Goal: Understand process/instructions: Learn how to perform a task or action

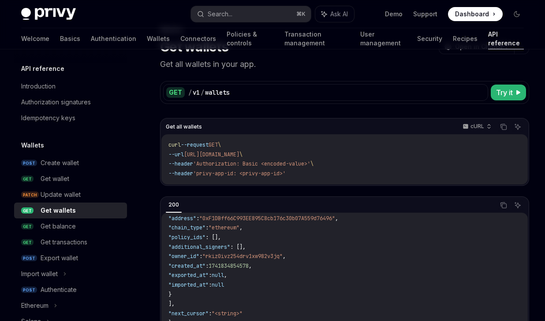
scroll to position [41, 0]
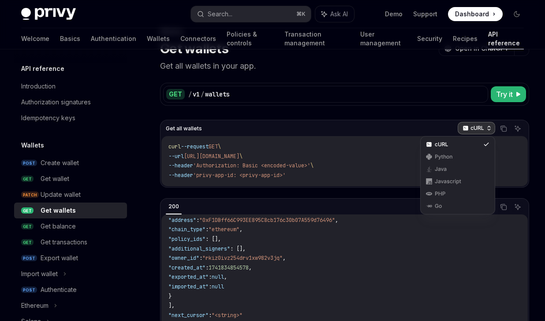
click at [491, 127] on icon "button" at bounding box center [489, 128] width 6 height 6
click at [456, 179] on div "Javascript" at bounding box center [458, 181] width 46 height 7
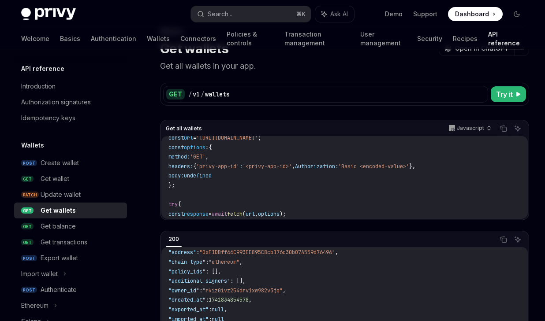
scroll to position [0, 0]
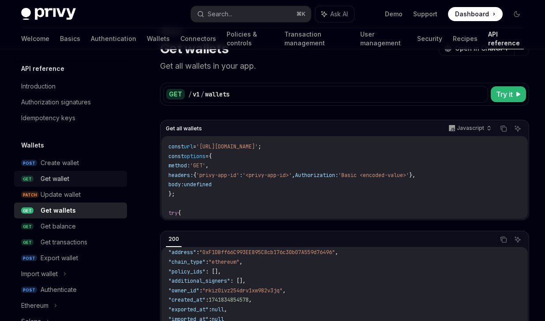
click at [77, 176] on div "Get wallet" at bounding box center [81, 179] width 81 height 11
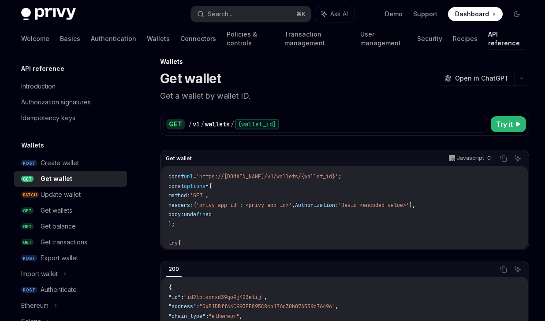
click at [71, 178] on div "Get wallet" at bounding box center [81, 179] width 81 height 11
click at [71, 208] on div "Get wallets" at bounding box center [57, 210] width 32 height 11
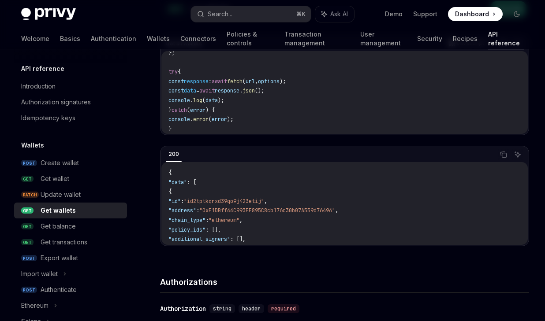
scroll to position [125, 0]
click at [82, 227] on div "Get balance" at bounding box center [81, 226] width 81 height 11
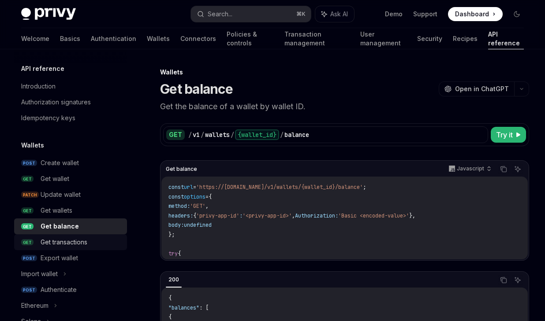
click at [84, 239] on div "Get transactions" at bounding box center [64, 242] width 47 height 11
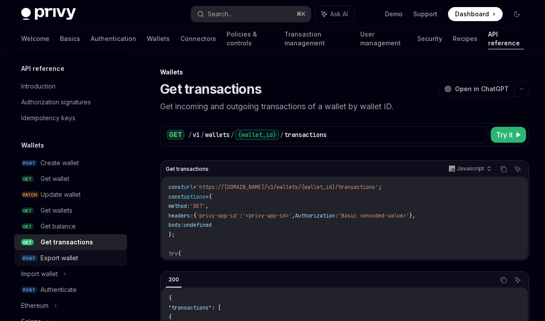
click at [72, 250] on link "POST Export wallet" at bounding box center [70, 258] width 113 height 16
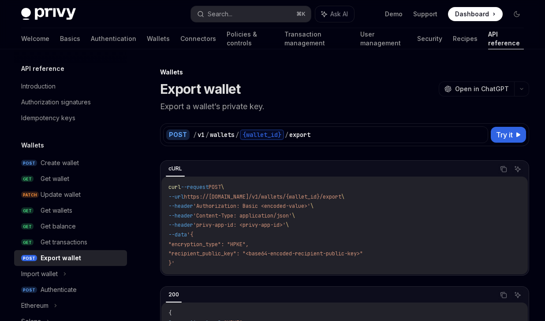
scroll to position [5, 0]
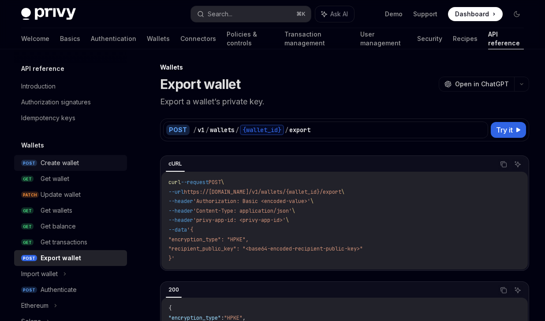
click at [94, 159] on div "Create wallet" at bounding box center [81, 163] width 81 height 11
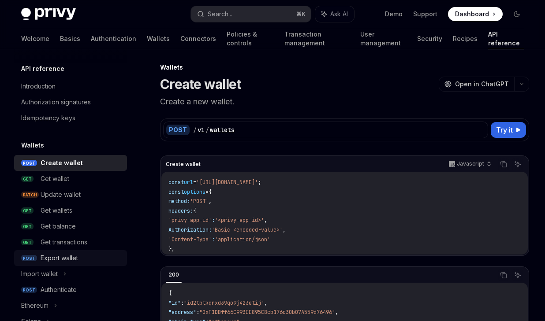
click at [65, 260] on div "Export wallet" at bounding box center [59, 258] width 37 height 11
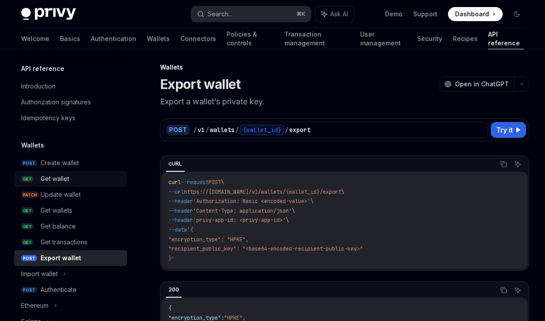
click at [86, 179] on div "Get wallet" at bounding box center [81, 179] width 81 height 11
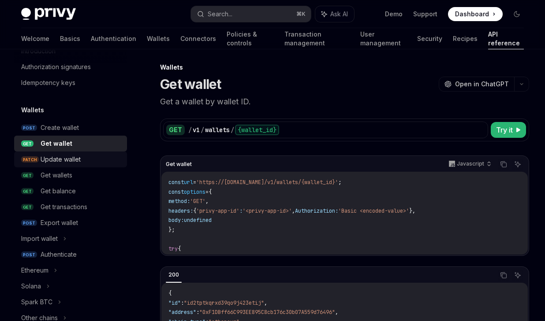
scroll to position [98, 0]
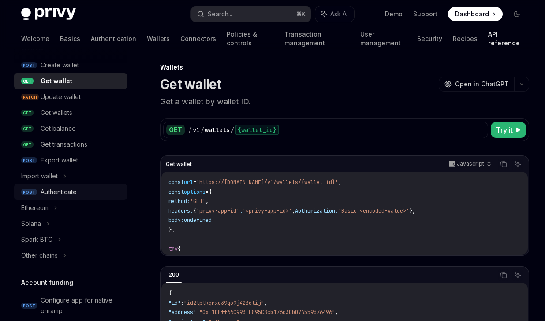
click at [78, 193] on div "Authenticate" at bounding box center [81, 192] width 81 height 11
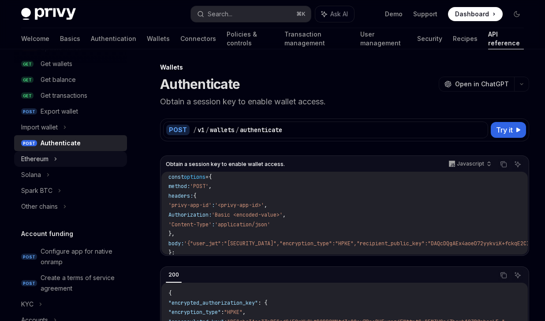
scroll to position [158, 0]
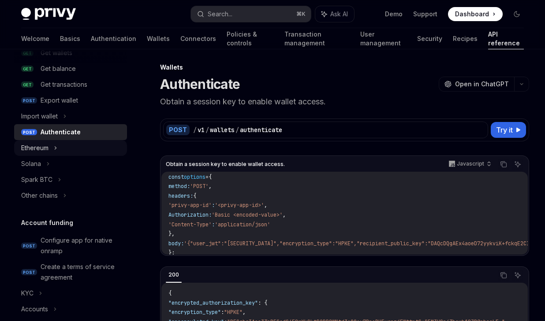
click at [50, 143] on div "Ethereum" at bounding box center [70, 148] width 113 height 16
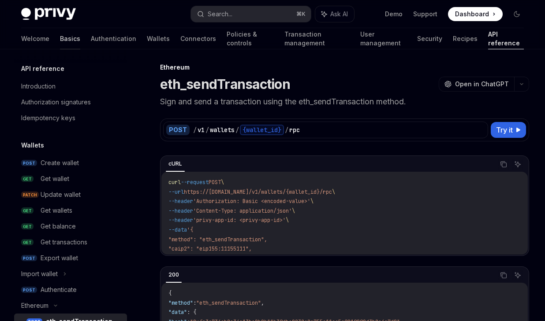
click at [60, 43] on link "Basics" at bounding box center [70, 38] width 20 height 21
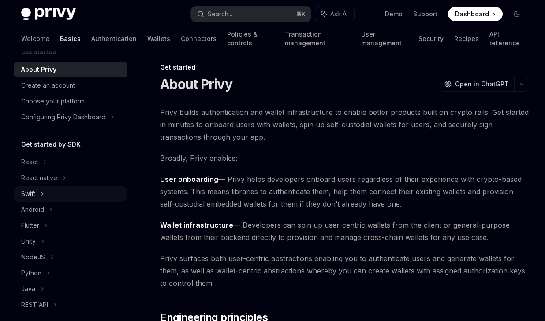
scroll to position [18, 0]
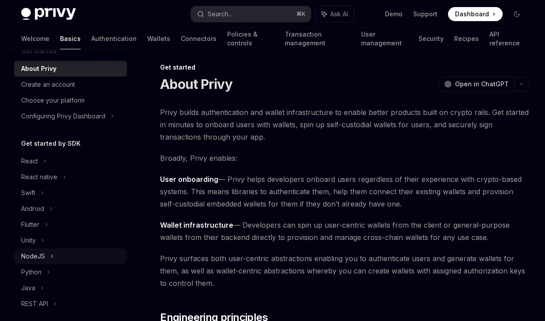
click at [48, 257] on div "NodeJS" at bounding box center [70, 257] width 113 height 16
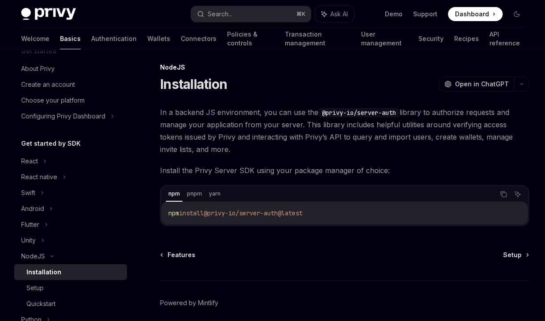
scroll to position [41, 0]
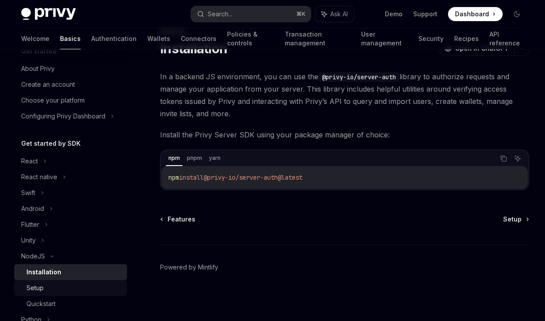
click at [75, 294] on link "Setup" at bounding box center [70, 288] width 113 height 16
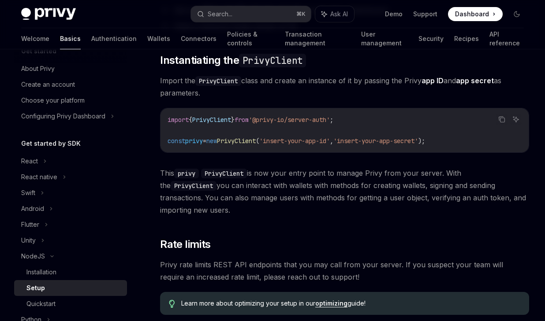
scroll to position [262, 0]
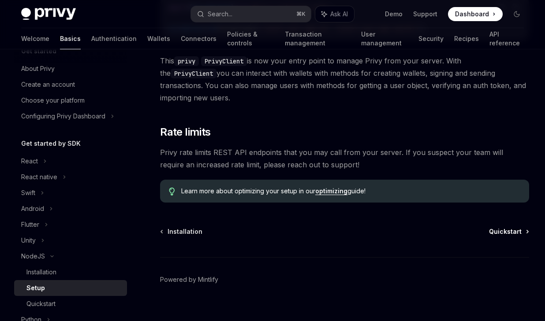
click at [505, 227] on span "Quickstart" at bounding box center [505, 231] width 33 height 9
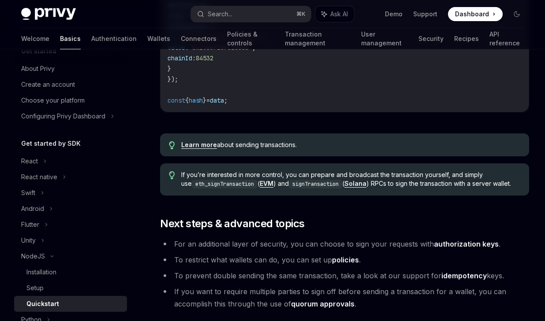
scroll to position [941, 0]
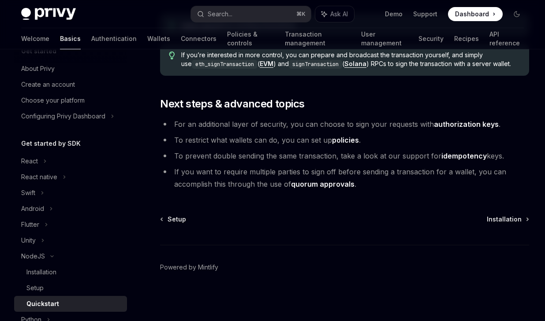
click at [479, 218] on div "Setup Installation" at bounding box center [344, 219] width 369 height 9
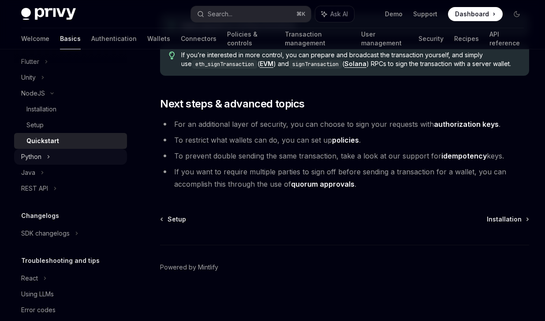
scroll to position [182, 0]
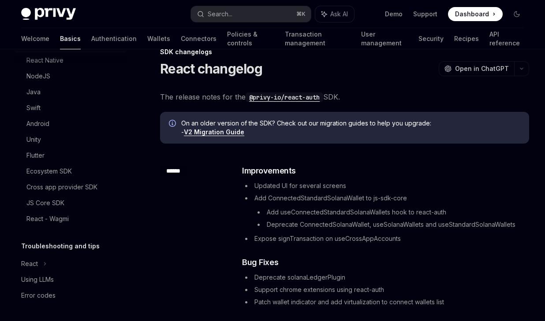
scroll to position [35, 0]
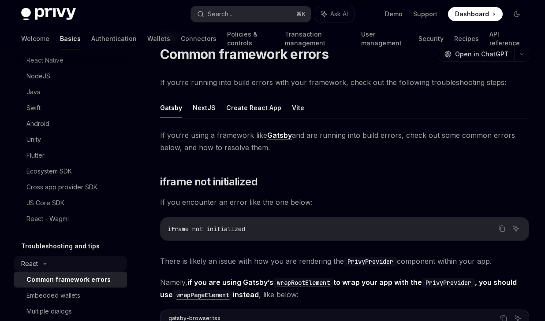
scroll to position [449, 0]
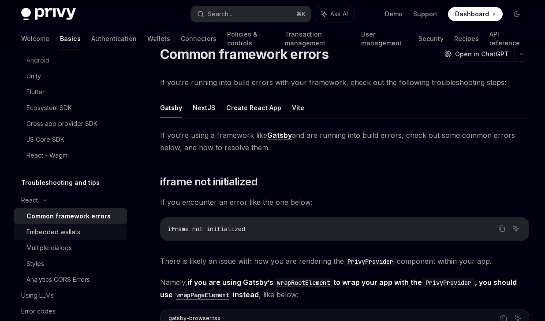
click at [62, 232] on div "Embedded wallets" at bounding box center [53, 232] width 54 height 11
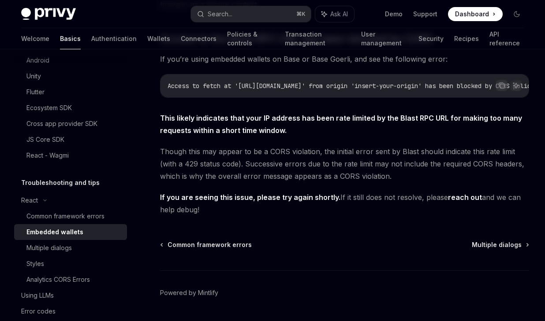
scroll to position [292, 0]
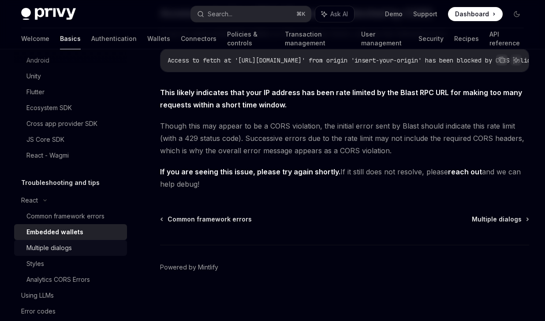
click at [76, 242] on link "Multiple dialogs" at bounding box center [70, 248] width 113 height 16
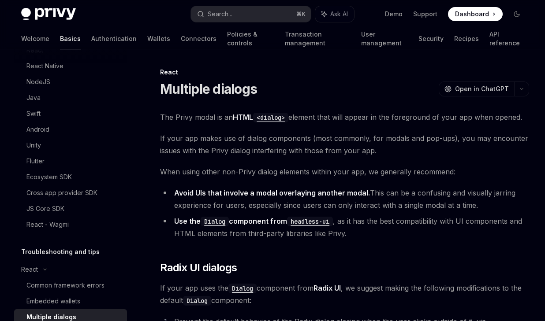
scroll to position [7, 0]
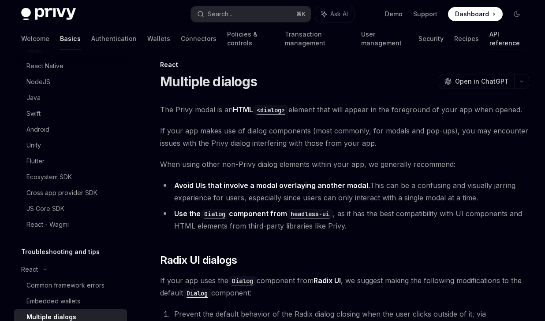
click at [489, 36] on link "API reference" at bounding box center [506, 38] width 34 height 21
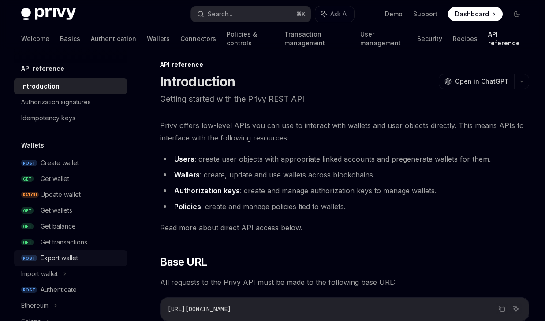
click at [67, 256] on div "Export wallet" at bounding box center [59, 258] width 37 height 11
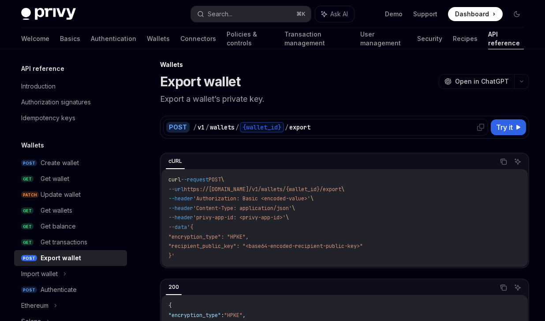
click at [269, 129] on div "{wallet_id}" at bounding box center [262, 127] width 44 height 11
click at [508, 125] on span "Try it" at bounding box center [504, 127] width 17 height 11
type textarea "*"
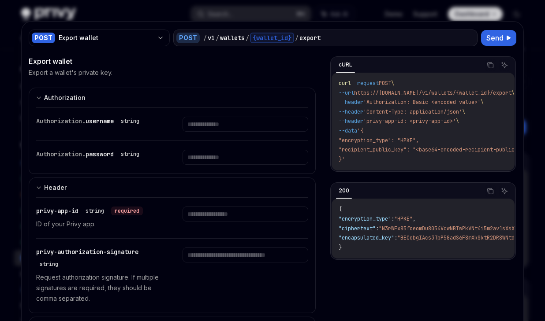
scroll to position [4, 0]
click at [212, 127] on input "text" at bounding box center [244, 124] width 125 height 15
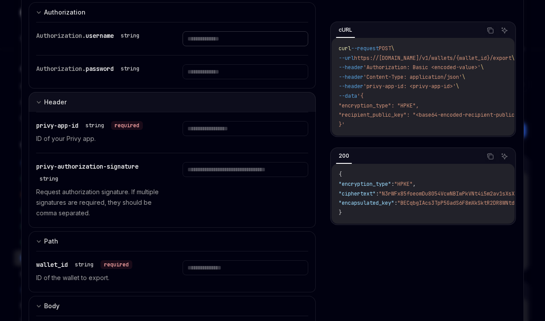
scroll to position [94, 0]
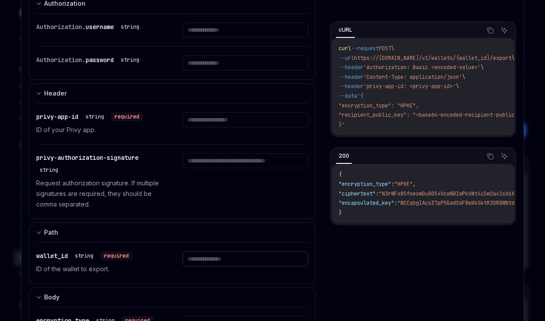
click at [218, 37] on input "text" at bounding box center [244, 29] width 125 height 15
paste input "**********"
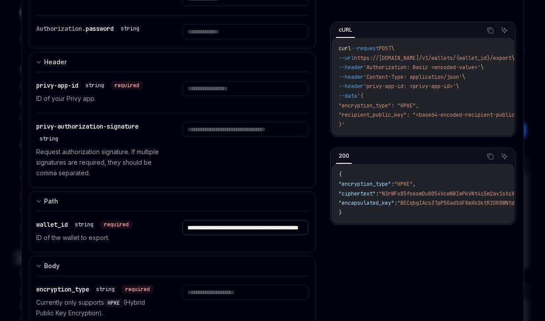
scroll to position [156, 0]
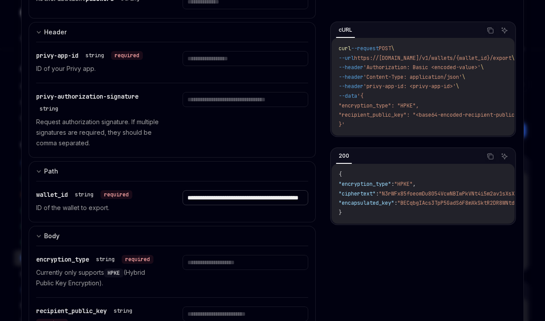
type input "**********"
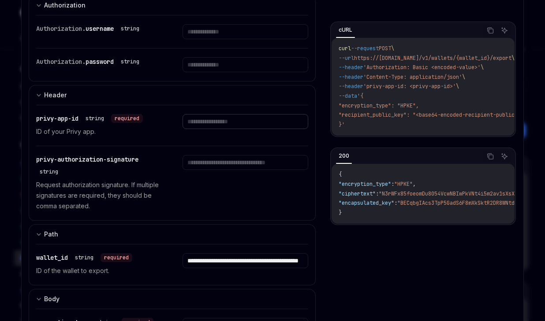
click at [231, 39] on input "text" at bounding box center [244, 31] width 125 height 15
paste input "**********"
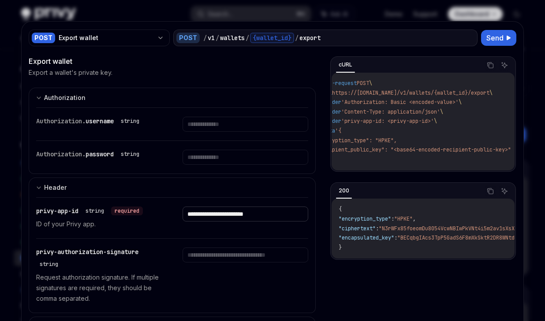
scroll to position [0, 0]
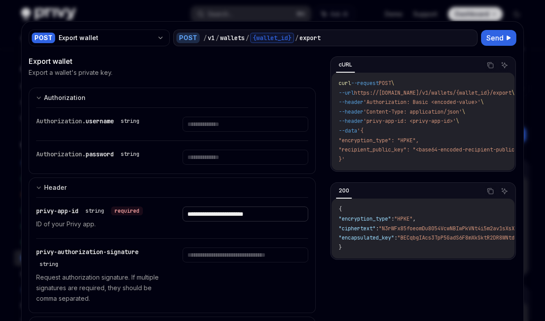
type input "**********"
click at [258, 127] on input "text" at bounding box center [244, 124] width 125 height 15
type input "*"
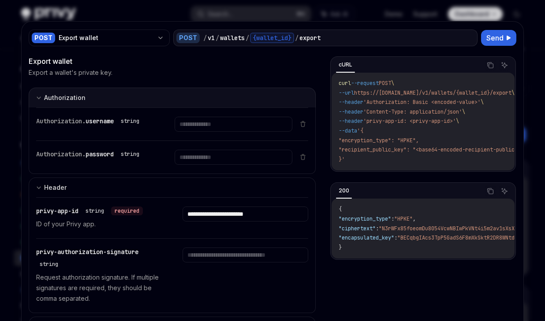
click at [45, 97] on div "Authorization" at bounding box center [64, 98] width 41 height 11
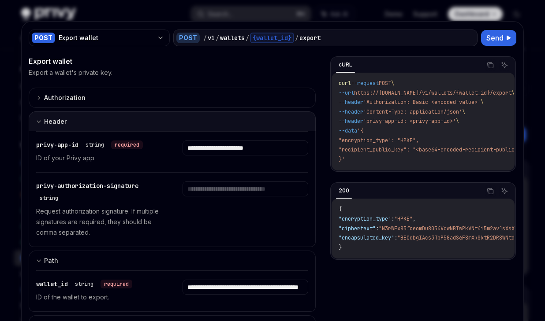
click at [167, 115] on button "Header" at bounding box center [172, 122] width 287 height 20
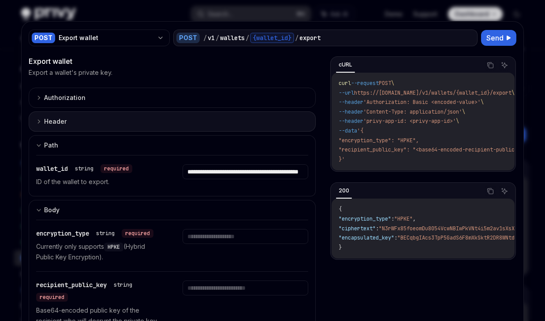
click at [167, 115] on button "Header" at bounding box center [172, 122] width 287 height 20
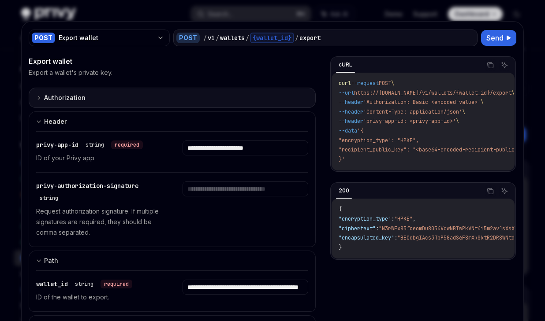
click at [154, 93] on button "Authorization Basic Auth" at bounding box center [172, 98] width 287 height 20
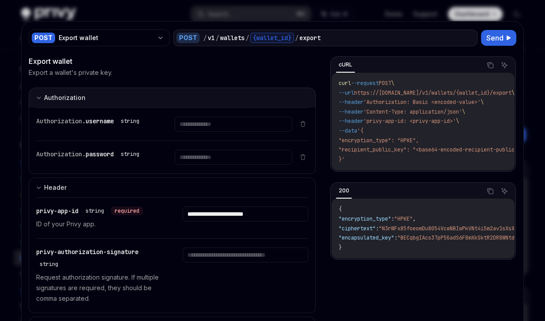
click at [154, 93] on button "Authorization Basic Auth" at bounding box center [172, 98] width 287 height 20
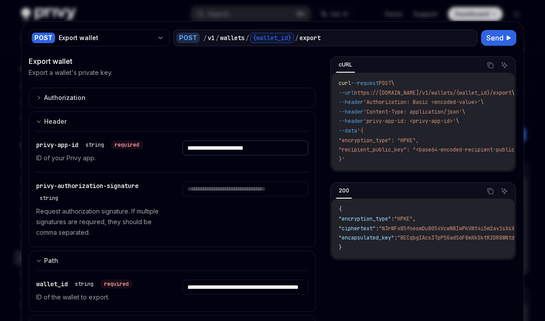
click at [0, 0] on input "**********" at bounding box center [0, 0] width 0 height 0
paste input "**********"
type input "**********"
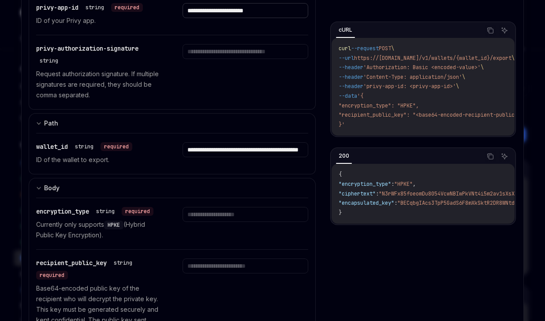
scroll to position [139, 0]
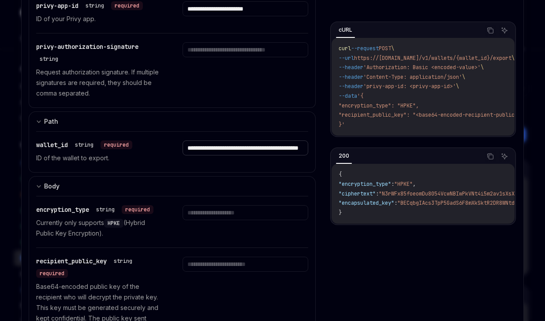
click at [0, 0] on input "**********" at bounding box center [0, 0] width 0 height 0
paste input "text"
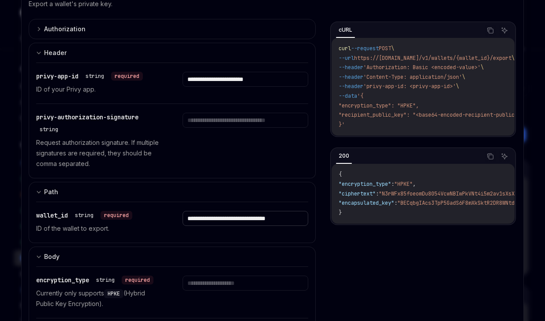
scroll to position [65, 0]
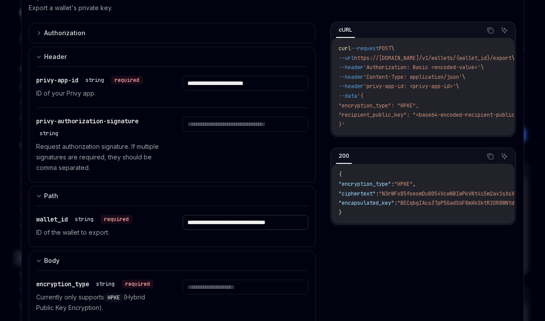
type input "**********"
click at [0, 0] on input "text" at bounding box center [0, 0] width 0 height 0
paste input "**********"
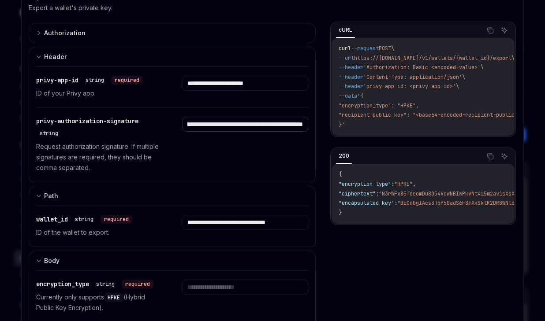
type input "**********"
click at [203, 154] on div "**********" at bounding box center [244, 145] width 125 height 56
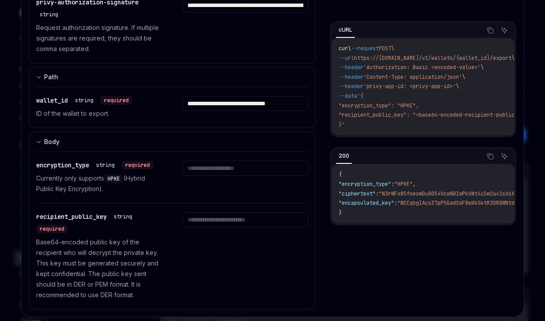
scroll to position [201, 0]
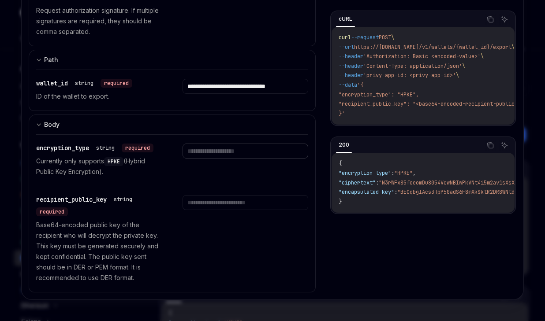
click at [0, 0] on input "text" at bounding box center [0, 0] width 0 height 0
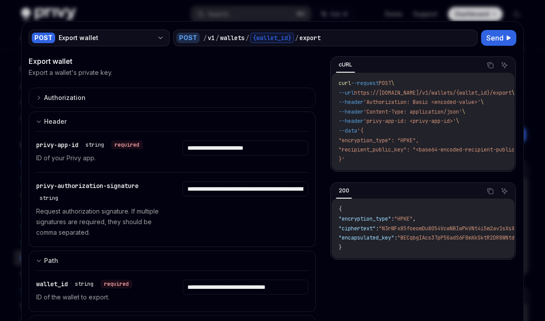
click at [144, 34] on div "Export wallet" at bounding box center [106, 38] width 95 height 9
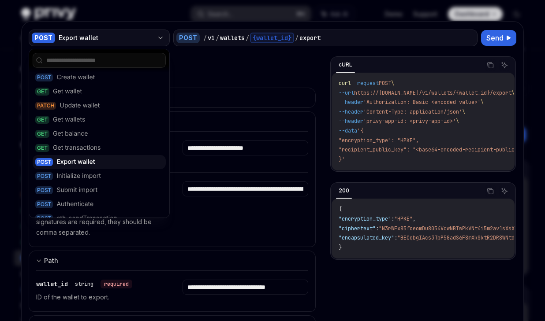
click at [144, 34] on div "Export wallet" at bounding box center [106, 38] width 95 height 9
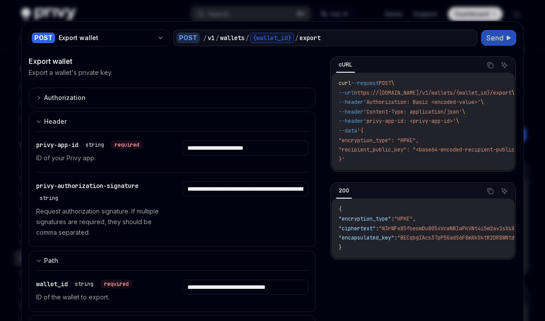
click at [495, 36] on span "Send" at bounding box center [494, 38] width 17 height 11
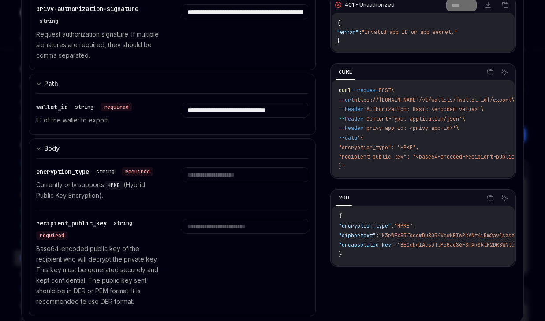
scroll to position [181, 0]
